Goal: Task Accomplishment & Management: Use online tool/utility

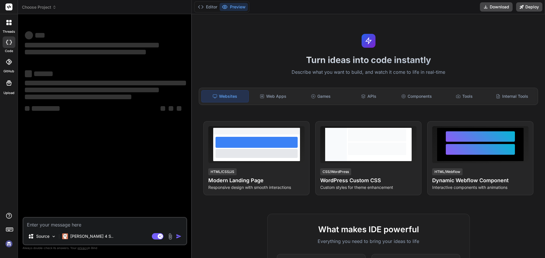
click at [10, 247] on img at bounding box center [9, 244] width 10 height 10
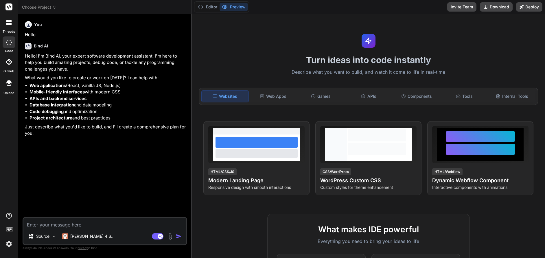
type textarea "x"
click at [10, 25] on icon at bounding box center [10, 24] width 2 height 2
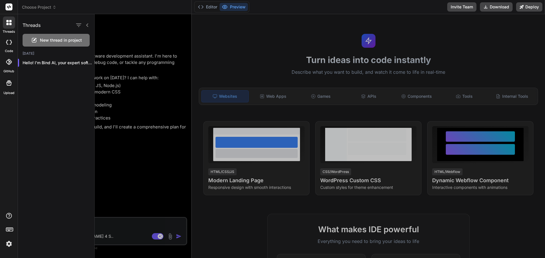
click at [13, 245] on img at bounding box center [9, 244] width 10 height 10
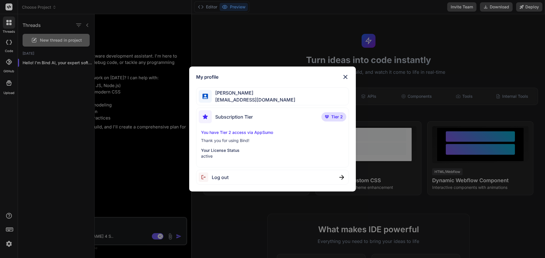
click at [343, 76] on img at bounding box center [345, 76] width 7 height 7
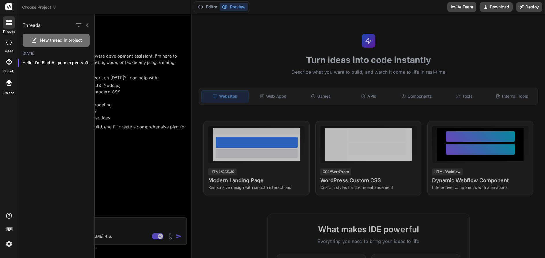
click at [88, 27] on icon at bounding box center [87, 25] width 5 height 5
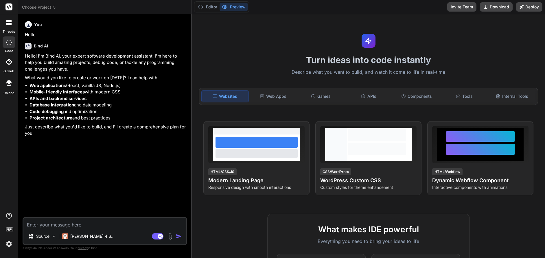
click at [58, 224] on textarea at bounding box center [104, 223] width 163 height 10
paste textarea "# LOREMI DOLORSIT AMETC ADIPISCINGELI - SEDDOEIUS Temp! Incididu ut laboreet do…"
type textarea "# LOREMI DOLORSIT AMETC ADIPISCINGELI - SEDDOEIUS Temp! Incididu ut laboreet do…"
type textarea "x"
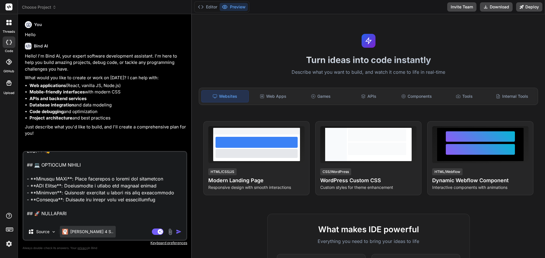
scroll to position [1357, 0]
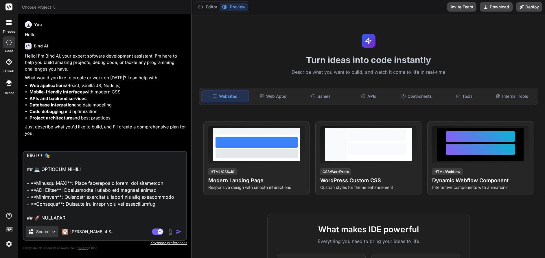
type textarea "# LOREMI DOLORSIT AMETC ADIPISCINGELI - SEDDOEIUS Temp! Incididu ut laboreet do…"
click at [54, 232] on img at bounding box center [53, 231] width 5 height 5
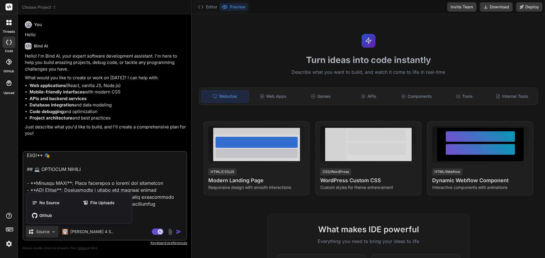
click at [126, 147] on div at bounding box center [272, 129] width 545 height 258
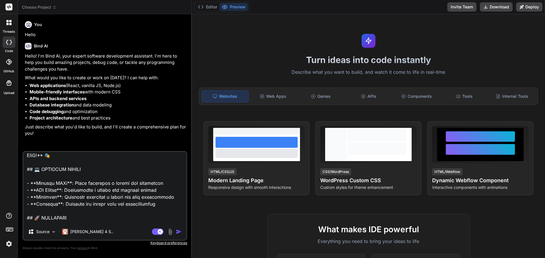
click at [178, 232] on img "button" at bounding box center [179, 232] width 6 height 6
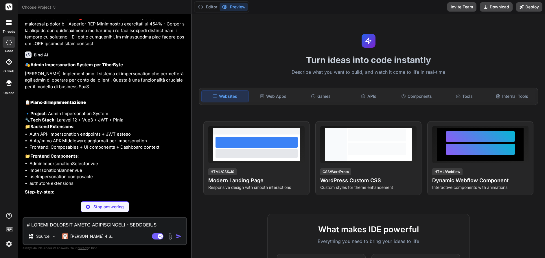
scroll to position [832, 0]
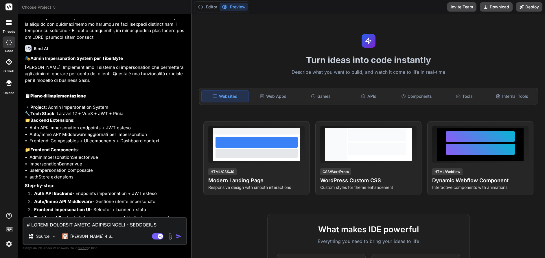
type textarea "x"
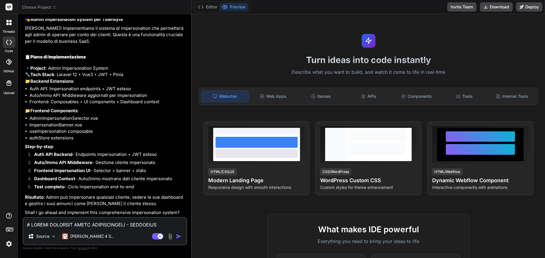
scroll to position [878, 0]
click at [96, 223] on textarea at bounding box center [104, 223] width 163 height 10
click at [178, 237] on img "button" at bounding box center [179, 236] width 6 height 6
click at [158, 212] on p "Shall I go ahead and implement this comprehensive impersonation system?" at bounding box center [105, 212] width 161 height 7
click at [180, 213] on p "Shall I go ahead and implement this comprehensive impersonation system?" at bounding box center [105, 212] width 161 height 7
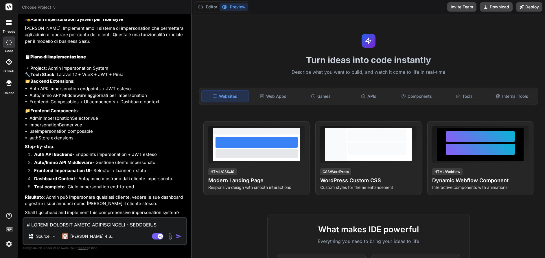
click at [101, 222] on textarea at bounding box center [104, 223] width 163 height 10
click at [51, 8] on span "Choose Project" at bounding box center [39, 7] width 34 height 6
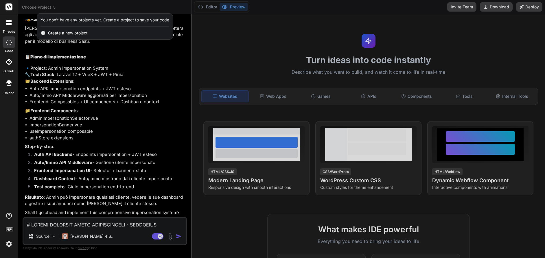
click at [79, 34] on span "Create a new project" at bounding box center [68, 33] width 40 height 6
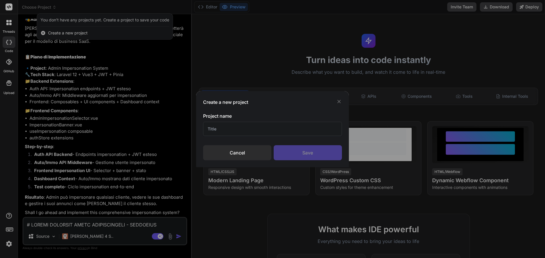
click at [244, 128] on input "text" at bounding box center [272, 129] width 139 height 14
type input "Tiberbyte"
click at [290, 154] on div "Save" at bounding box center [308, 152] width 68 height 15
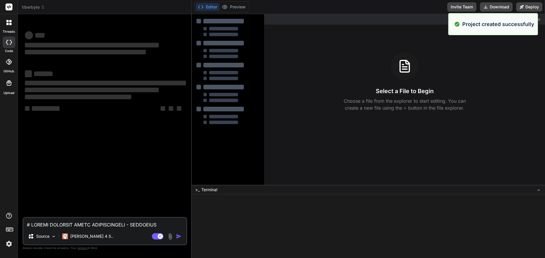
scroll to position [0, 0]
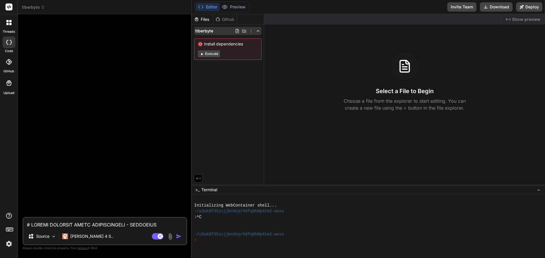
click at [238, 31] on icon at bounding box center [237, 31] width 5 height 5
click at [223, 47] on span "Install dependencies" at bounding box center [228, 44] width 60 height 6
click at [12, 47] on div "code" at bounding box center [9, 43] width 18 height 19
click at [10, 41] on icon at bounding box center [9, 42] width 6 height 5
click at [12, 23] on div at bounding box center [9, 22] width 12 height 12
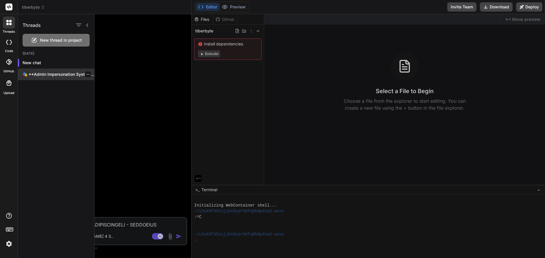
click at [86, 74] on icon "button" at bounding box center [87, 74] width 3 height 3
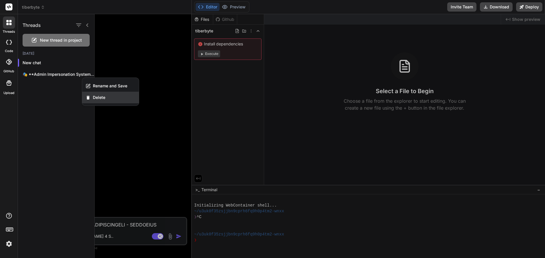
click at [98, 98] on span "Delete" at bounding box center [99, 98] width 12 height 6
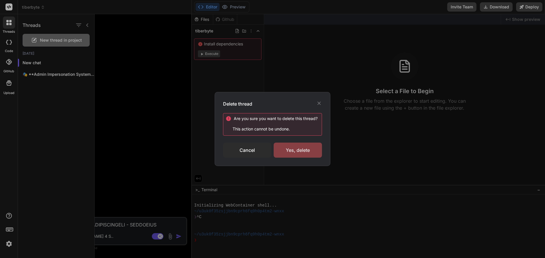
click at [309, 153] on div "Yes, delete" at bounding box center [298, 150] width 48 height 15
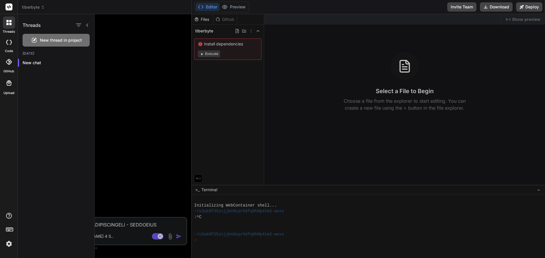
click at [87, 25] on icon at bounding box center [87, 25] width 5 height 5
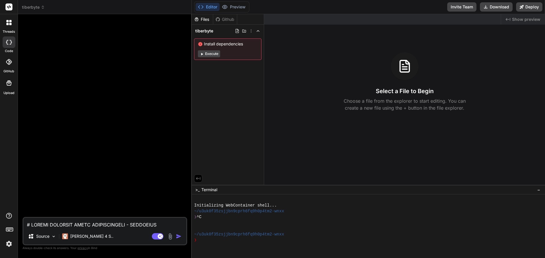
click at [230, 12] on div "Editor Preview Disabled until preview for your project is generated" at bounding box center [221, 6] width 55 height 11
click at [207, 5] on button "Editor" at bounding box center [207, 7] width 24 height 8
click at [33, 9] on span "tiberbyte" at bounding box center [33, 7] width 23 height 6
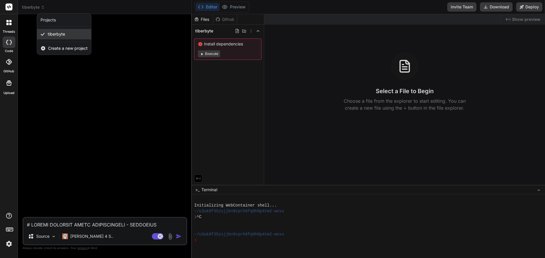
click at [63, 34] on span "tiberbyte" at bounding box center [56, 34] width 17 height 6
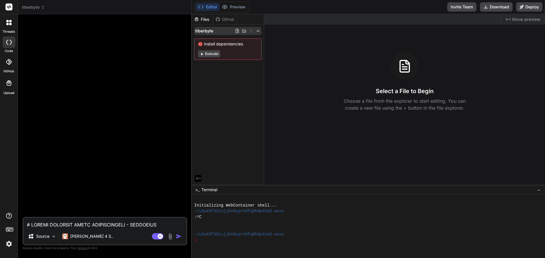
click at [251, 32] on icon at bounding box center [251, 30] width 1 height 3
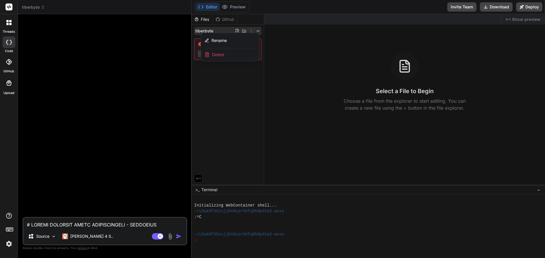
click at [218, 54] on span "Delete" at bounding box center [218, 55] width 12 height 6
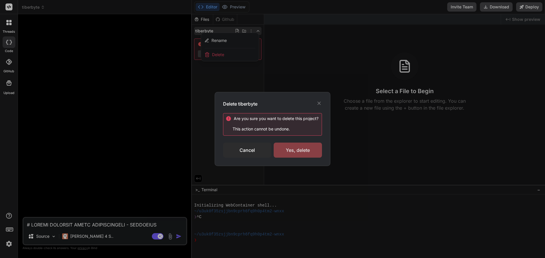
click at [301, 146] on div "Yes, delete" at bounding box center [298, 150] width 48 height 15
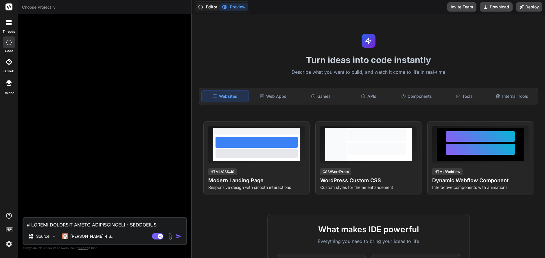
click at [211, 10] on button "Editor" at bounding box center [207, 7] width 24 height 8
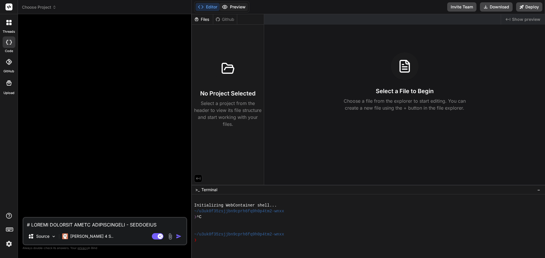
click at [234, 7] on button "Preview" at bounding box center [233, 7] width 28 height 8
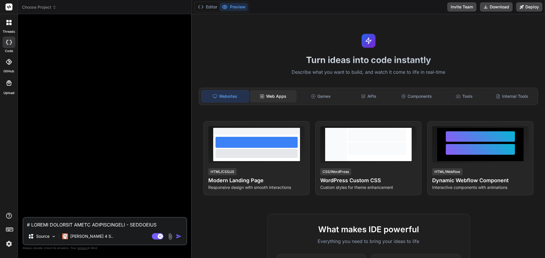
click at [275, 98] on div "Web Apps" at bounding box center [273, 96] width 47 height 12
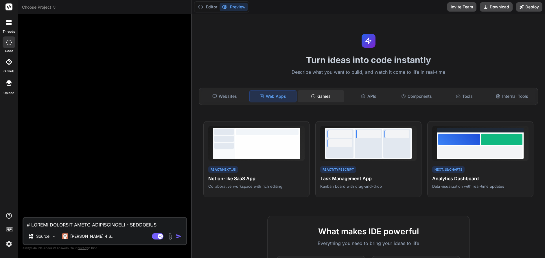
click at [313, 97] on circle at bounding box center [313, 96] width 4 height 4
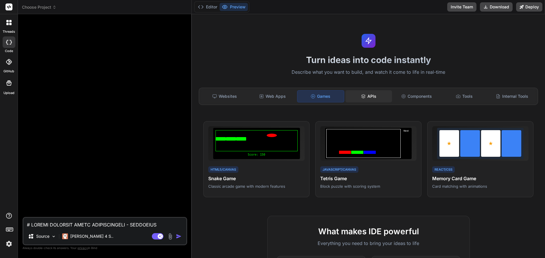
click at [371, 95] on div "APIs" at bounding box center [368, 96] width 47 height 12
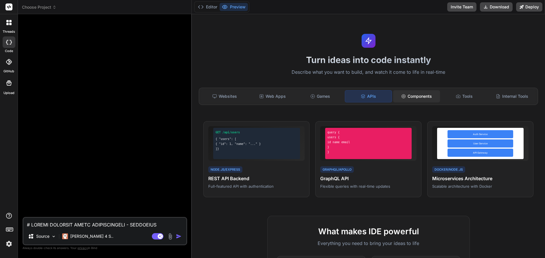
click at [412, 95] on div "Components" at bounding box center [416, 96] width 47 height 12
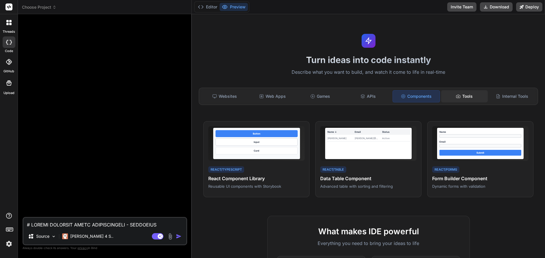
click at [464, 96] on div "Tools" at bounding box center [464, 96] width 47 height 12
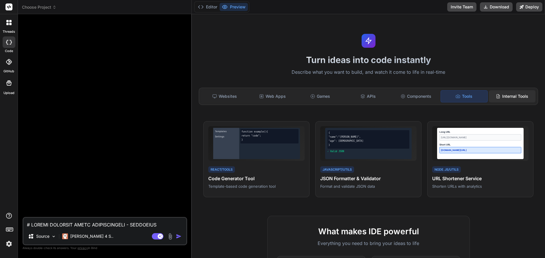
click at [514, 99] on div "Internal Tools" at bounding box center [512, 96] width 47 height 12
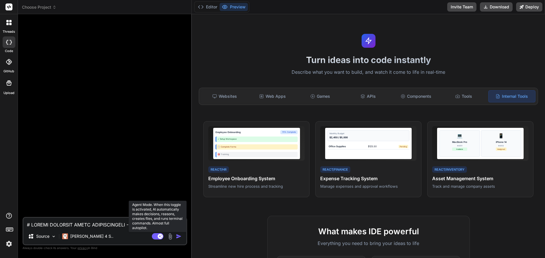
click at [155, 235] on rect at bounding box center [158, 236] width 12 height 6
type textarea "x"
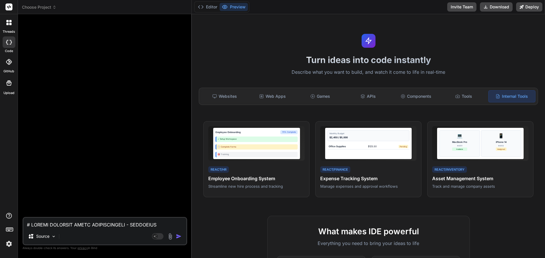
click at [109, 224] on textarea at bounding box center [104, 223] width 163 height 10
paste textarea "# LOREMI DOLORSIT AMETC ADIPISCINGELI - SEDDOEIUS Temp! Incididu ut laboreet do…"
type textarea "# LOREMI DOLORSIT AMETC ADIPISCINGELI - SEDDOEIUS Temp! Incididu ut laboreet do…"
type textarea "x"
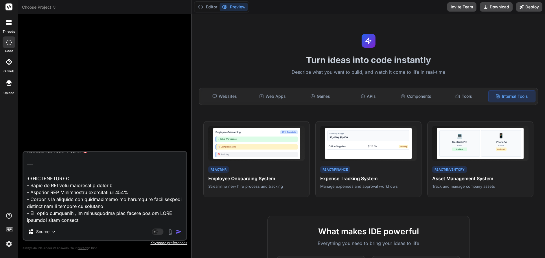
type textarea "# LOREMI DOLORSIT AMETC ADIPISCINGELI - SEDDOEIUS Temp! Incididu ut laboreet do…"
click at [178, 234] on img "button" at bounding box center [179, 232] width 6 height 6
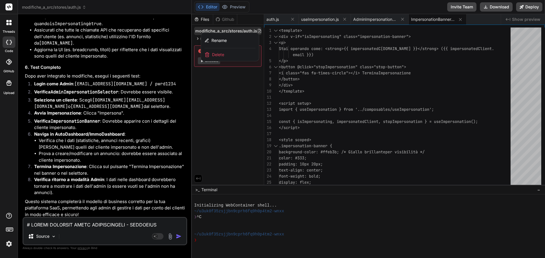
scroll to position [1759, 0]
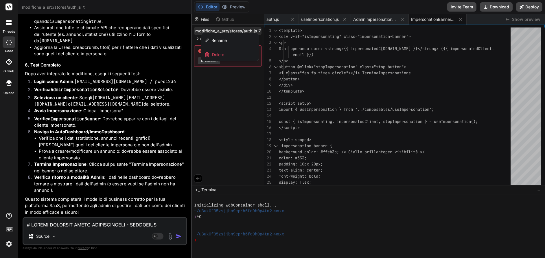
click at [226, 109] on div at bounding box center [368, 136] width 353 height 244
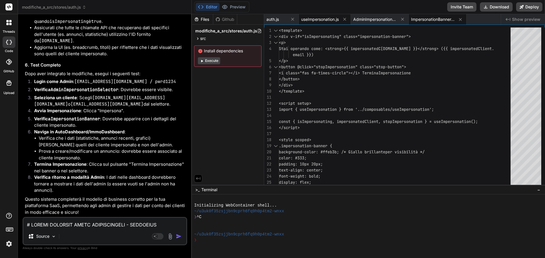
click at [326, 20] on span "useImpersonation.js" at bounding box center [320, 19] width 38 height 6
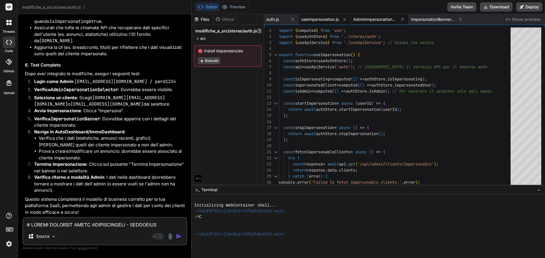
click at [374, 19] on span "AdminImpersonationSelector.vue" at bounding box center [374, 19] width 43 height 6
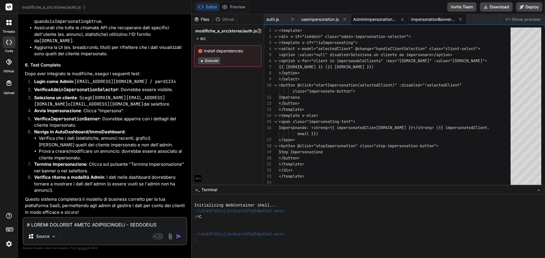
click at [436, 18] on span "ImpersonationBanner.vue" at bounding box center [432, 19] width 43 height 6
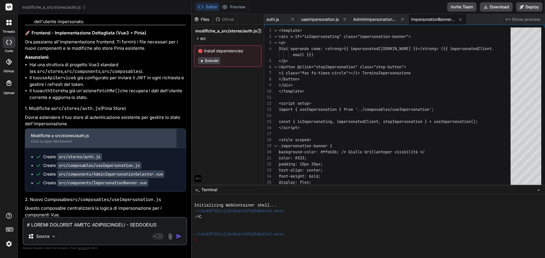
scroll to position [1093, 0]
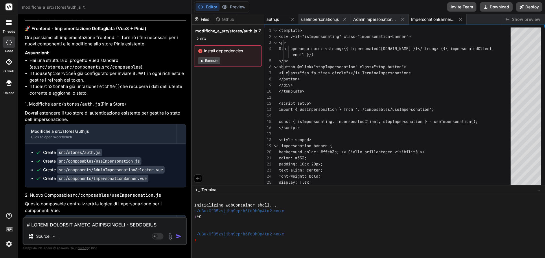
click at [279, 21] on div "auth.js" at bounding box center [276, 19] width 20 height 6
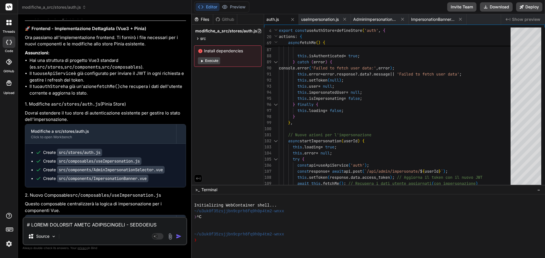
click at [224, 54] on span "Install dependencies" at bounding box center [228, 51] width 60 height 6
click at [213, 64] on button "Execute" at bounding box center [209, 60] width 22 height 7
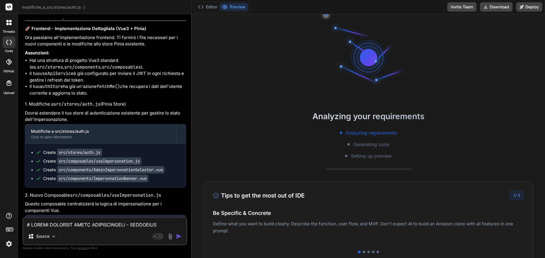
scroll to position [75, 0]
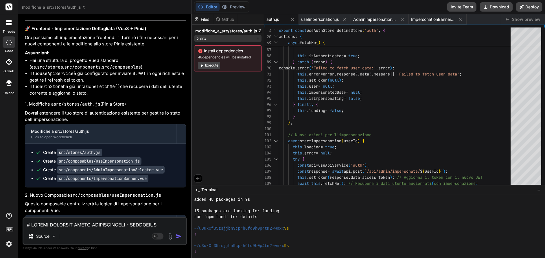
click at [198, 41] on div "src" at bounding box center [200, 39] width 11 height 6
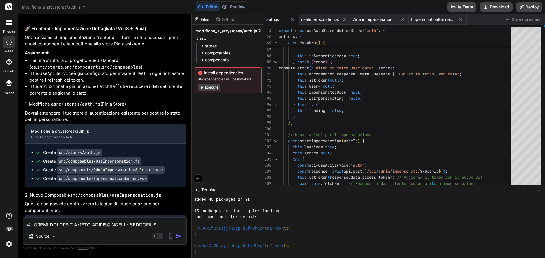
click at [523, 23] on div "Created with Pixso. Show preview" at bounding box center [523, 19] width 44 height 10
click at [520, 21] on span "Show preview" at bounding box center [526, 19] width 28 height 6
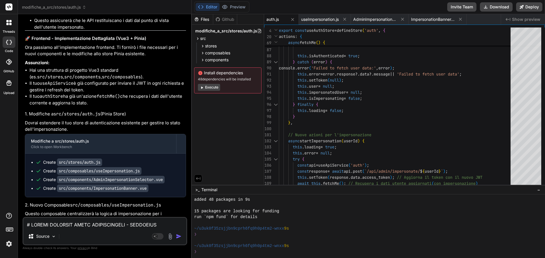
scroll to position [995, 0]
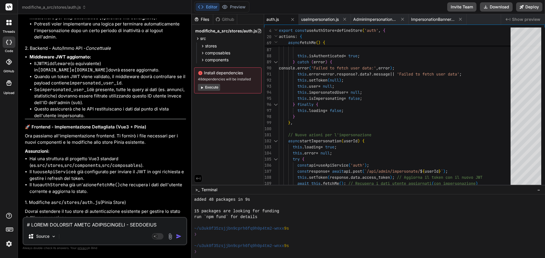
click at [10, 42] on icon at bounding box center [9, 42] width 6 height 5
click at [11, 24] on icon at bounding box center [10, 24] width 2 height 2
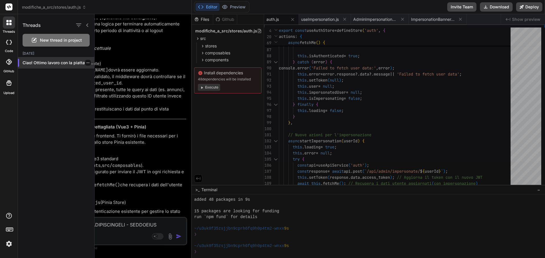
click at [86, 63] on div at bounding box center [88, 63] width 6 height 6
click at [86, 63] on icon "button" at bounding box center [87, 62] width 3 height 1
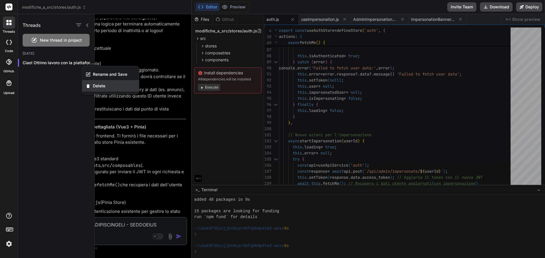
click at [104, 85] on span "Delete" at bounding box center [99, 86] width 12 height 6
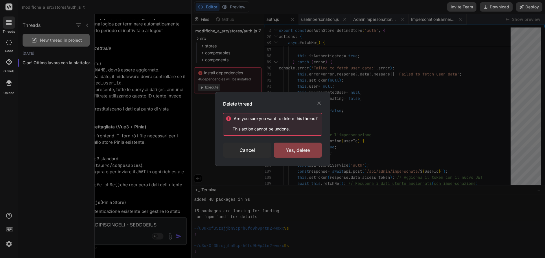
click at [299, 150] on div "Yes, delete" at bounding box center [298, 150] width 48 height 15
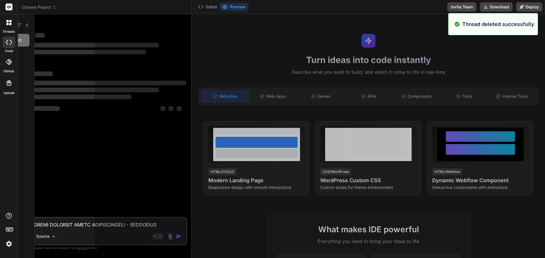
scroll to position [98, 0]
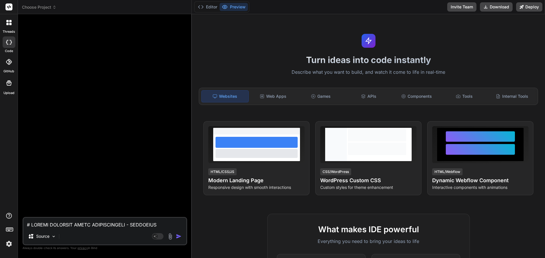
click at [10, 246] on img at bounding box center [9, 244] width 10 height 10
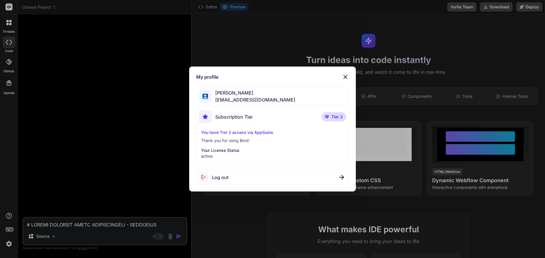
click at [221, 177] on span "Log out" at bounding box center [220, 177] width 17 height 7
type textarea "x"
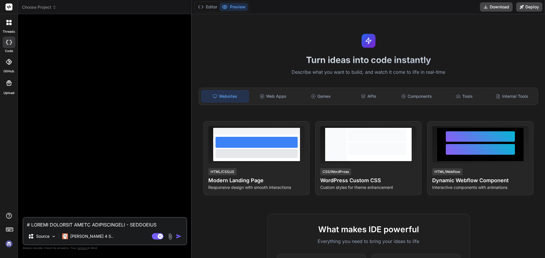
scroll to position [121, 0]
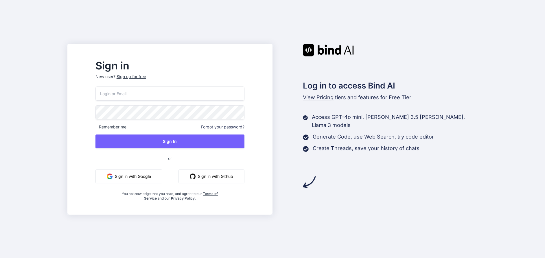
type input "[EMAIL_ADDRESS][DOMAIN_NAME]"
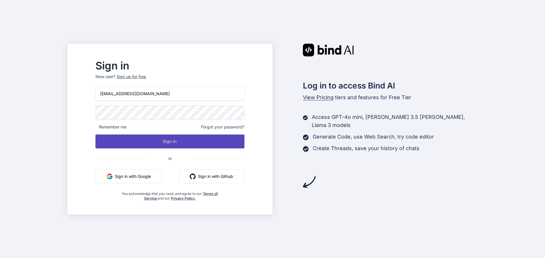
click at [224, 143] on button "Sign In" at bounding box center [169, 141] width 149 height 14
